Goal: Find specific page/section: Find specific page/section

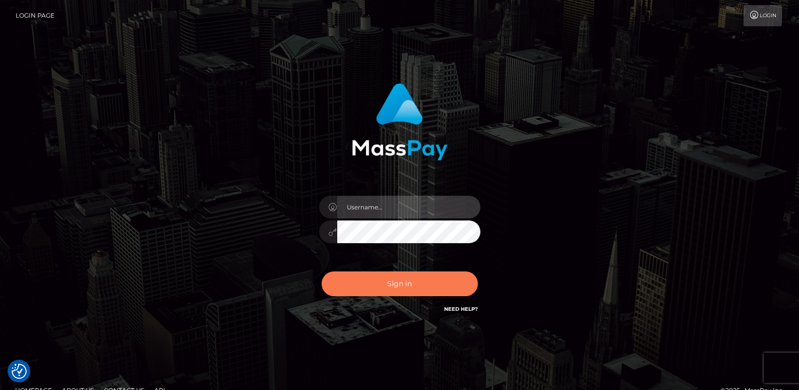
type input "[DOMAIN_NAME]"
click at [401, 284] on button "Sign in" at bounding box center [400, 283] width 156 height 25
type input "ts2.es"
click at [395, 282] on button "Sign in" at bounding box center [400, 283] width 156 height 25
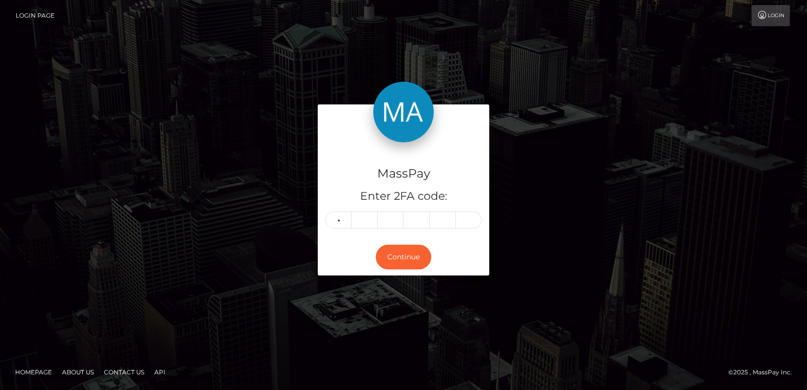
type input "8"
type input "2"
type input "5"
type input "0"
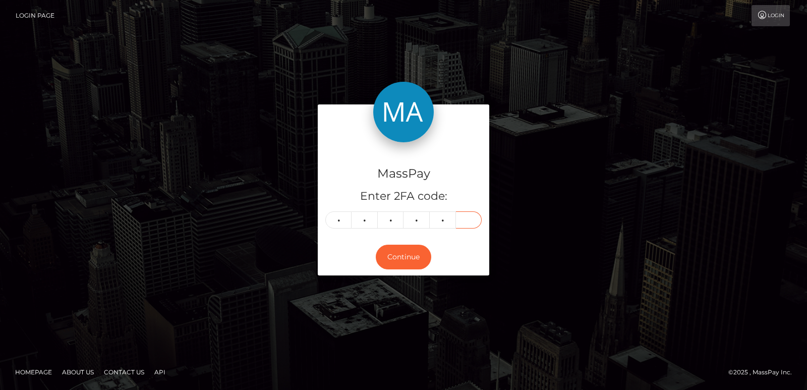
type input "7"
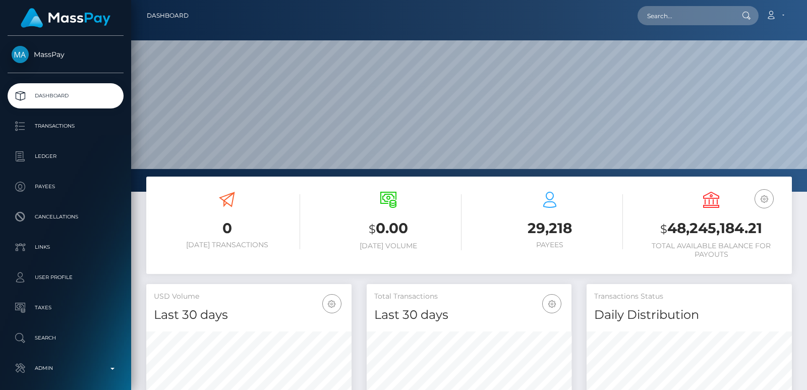
scroll to position [179, 205]
click at [660, 12] on input "text" at bounding box center [685, 15] width 95 height 19
paste input "yossarias508@gmail.com"
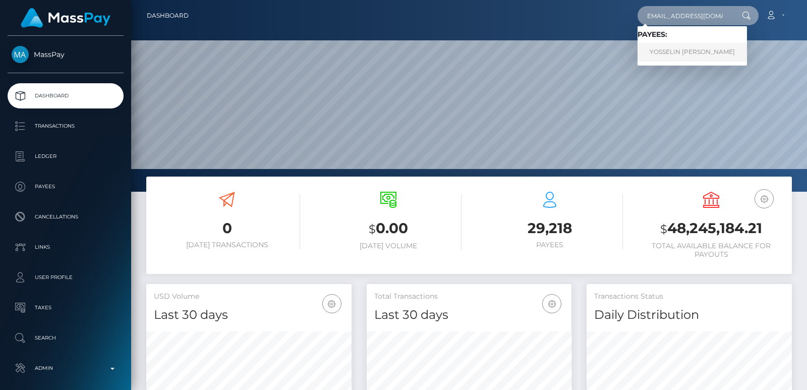
type input "yossarias508@gmail.com"
click at [712, 49] on link "YOSSELIN CAROLINA CARRANZA ARIAS" at bounding box center [692, 52] width 109 height 19
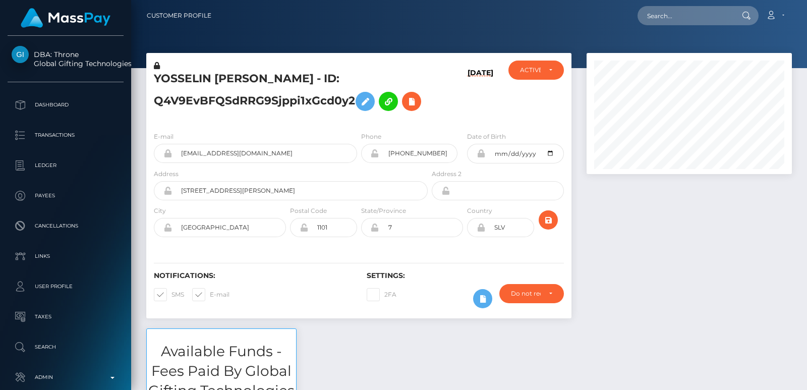
scroll to position [121, 205]
click at [670, 18] on input "text" at bounding box center [685, 15] width 95 height 19
paste input "[EMAIL_ADDRESS][DOMAIN_NAME]"
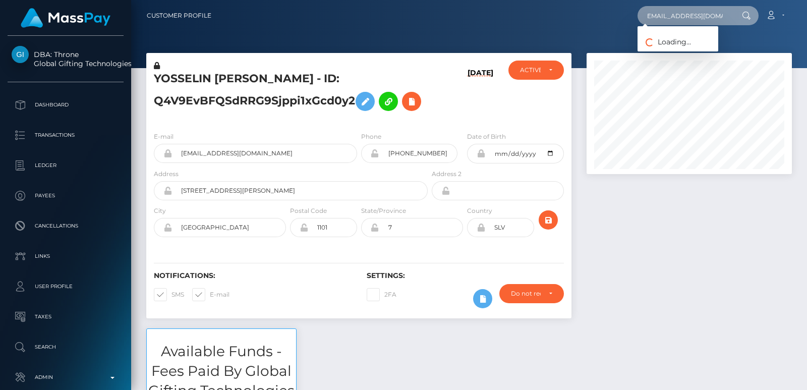
type input "[EMAIL_ADDRESS][DOMAIN_NAME]"
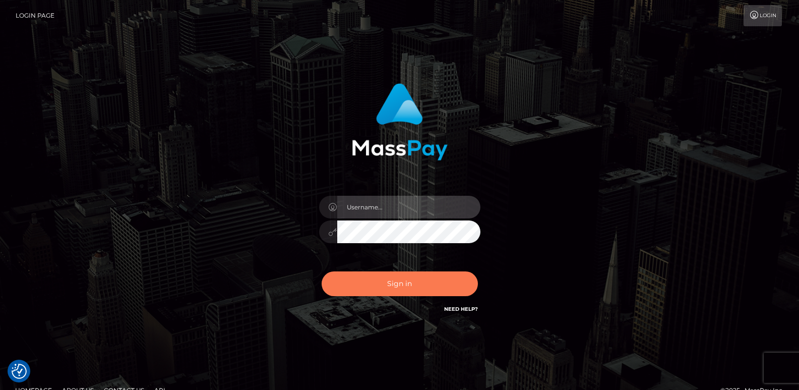
type input "ts2.es"
click at [401, 278] on button "Sign in" at bounding box center [400, 283] width 156 height 25
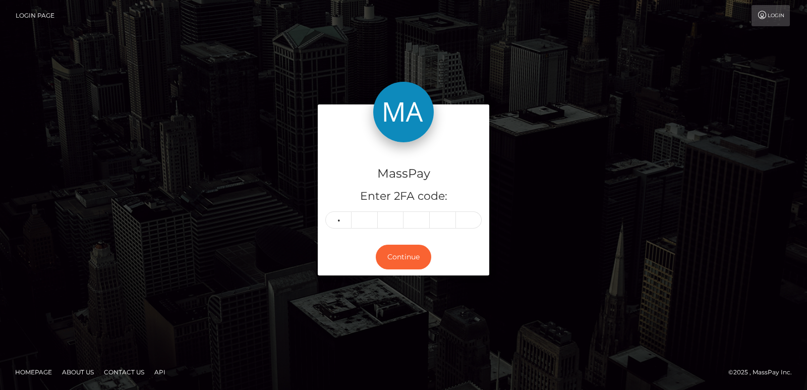
type input "4"
type input "9"
type input "5"
type input "4"
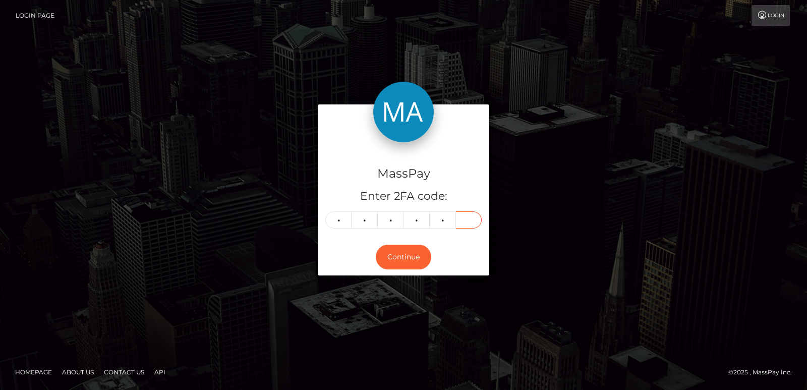
type input "7"
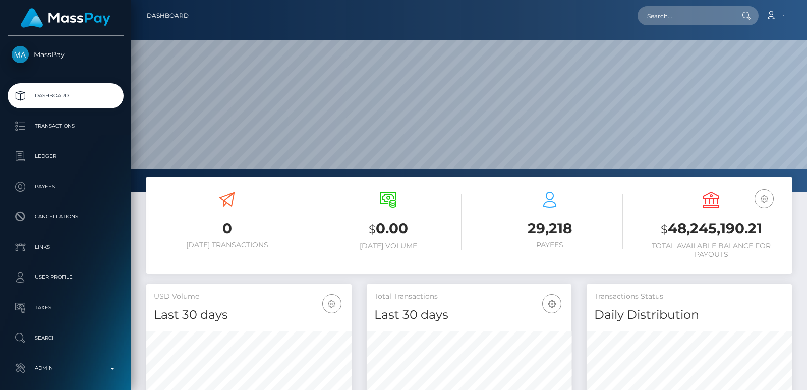
scroll to position [179, 205]
click at [664, 14] on input "text" at bounding box center [685, 15] width 95 height 19
paste input "[EMAIL_ADDRESS][DOMAIN_NAME]"
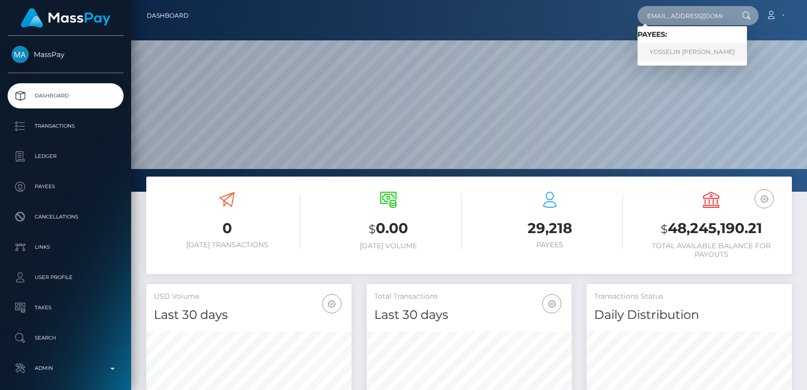
type input "[EMAIL_ADDRESS][DOMAIN_NAME]"
click at [686, 53] on link "YOSSELIN [PERSON_NAME]" at bounding box center [692, 52] width 109 height 19
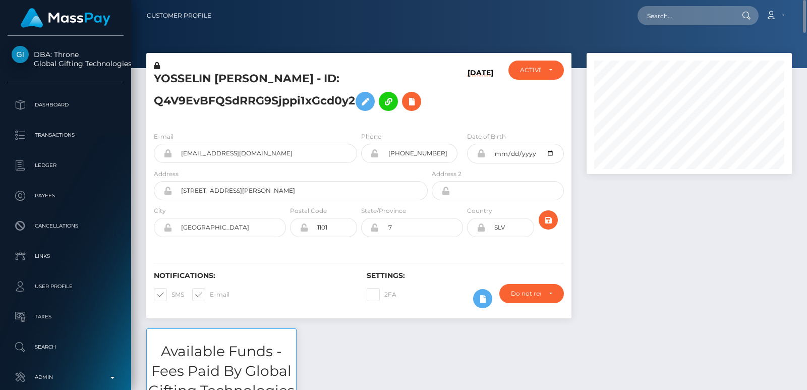
click at [174, 82] on h5 "YOSSELIN [PERSON_NAME] - ID: Q4V9EvBFQSdRRG9Sjppi1xGcd0y2" at bounding box center [288, 93] width 268 height 45
copy h5 "YOSSELIN"
